Goal: Book appointment/travel/reservation

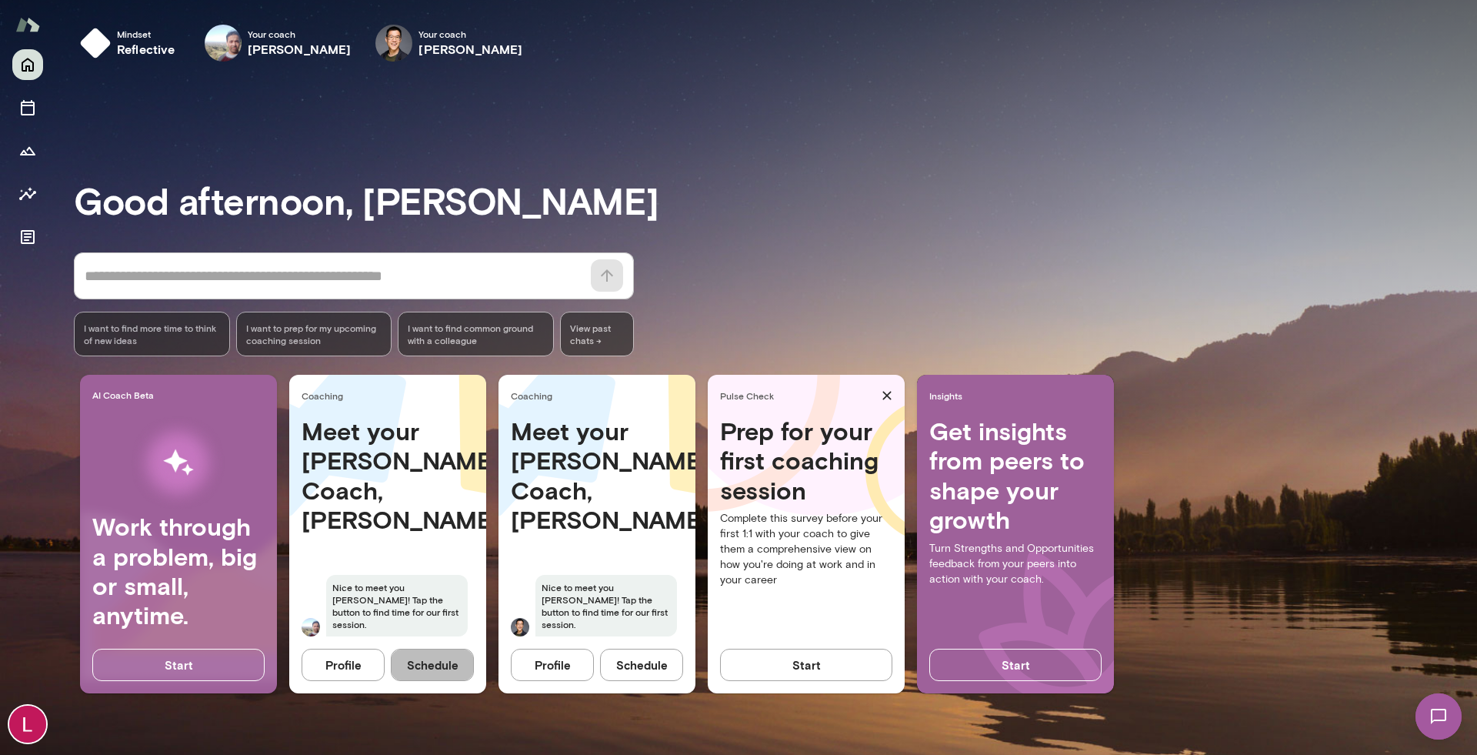
click at [416, 666] on button "Schedule" at bounding box center [432, 665] width 83 height 32
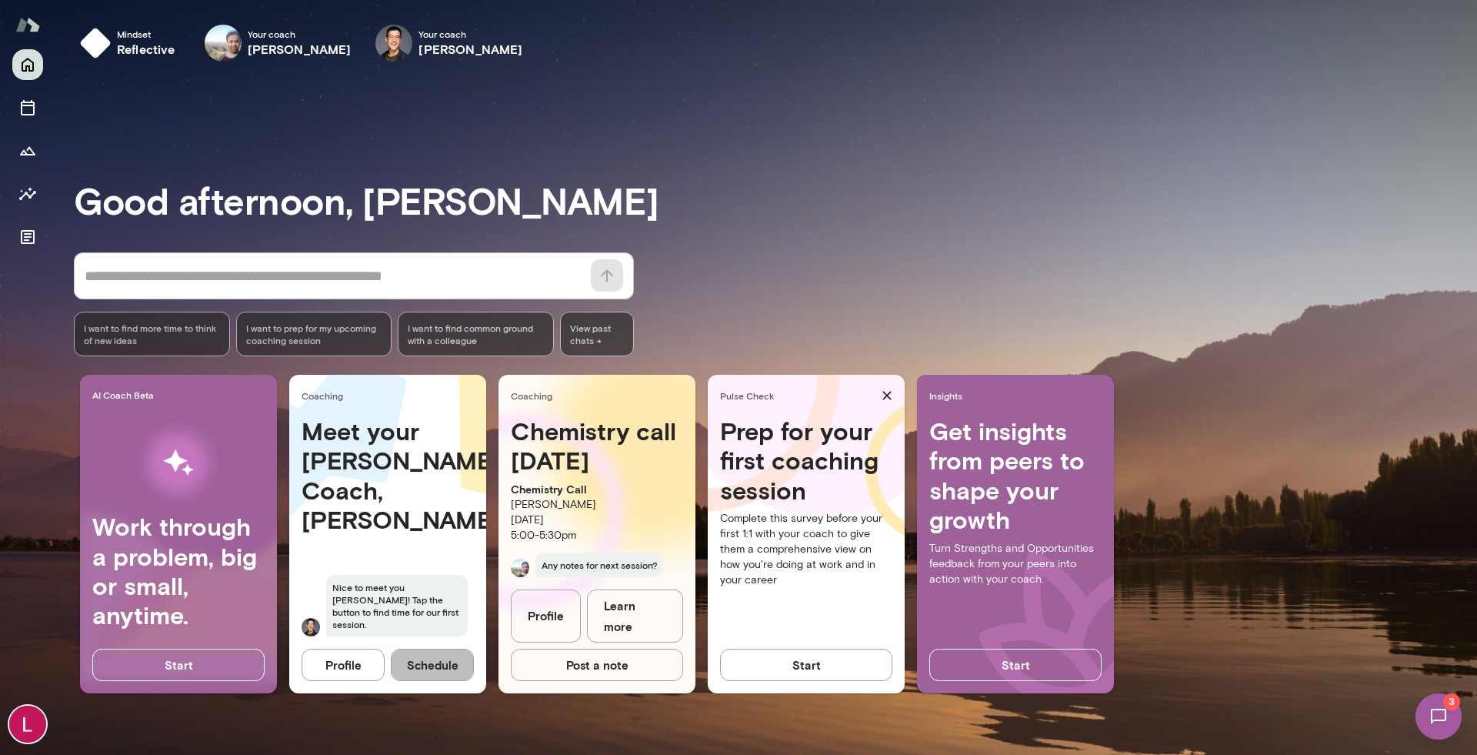
click at [433, 669] on button "Schedule" at bounding box center [432, 665] width 83 height 32
